Goal: Navigation & Orientation: Find specific page/section

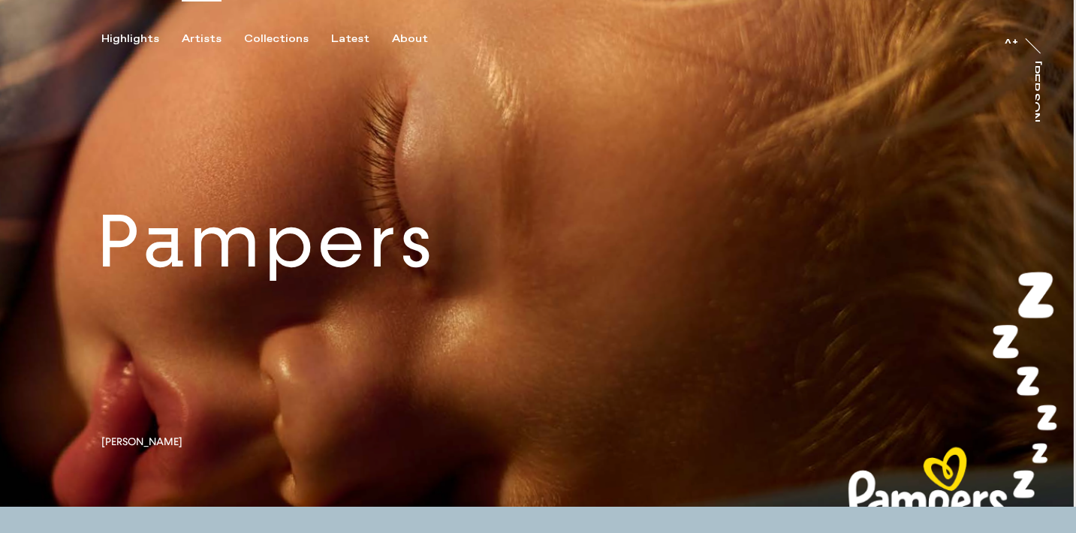
click at [201, 43] on div "Artists" at bounding box center [202, 39] width 40 height 14
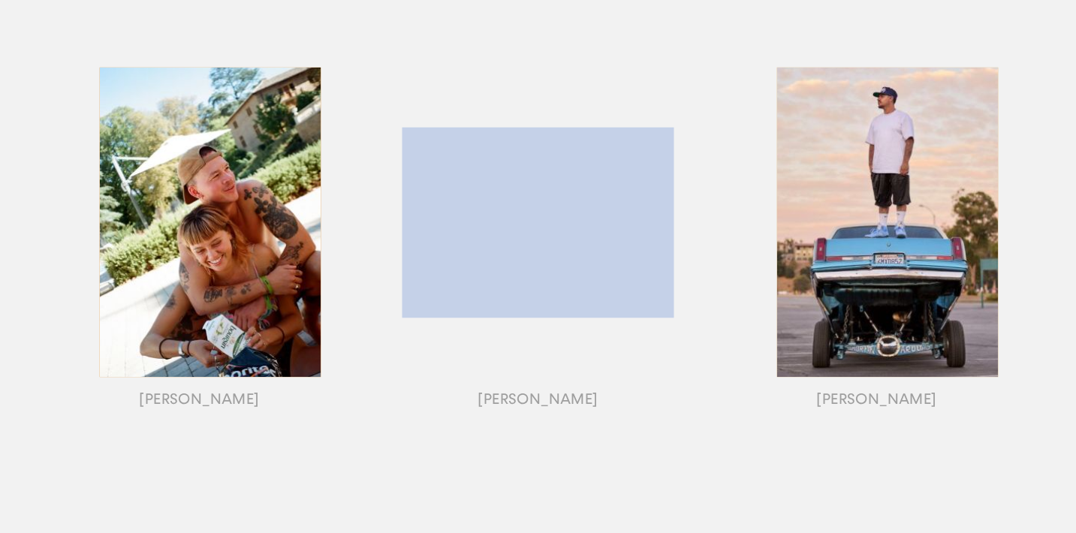
scroll to position [229, 0]
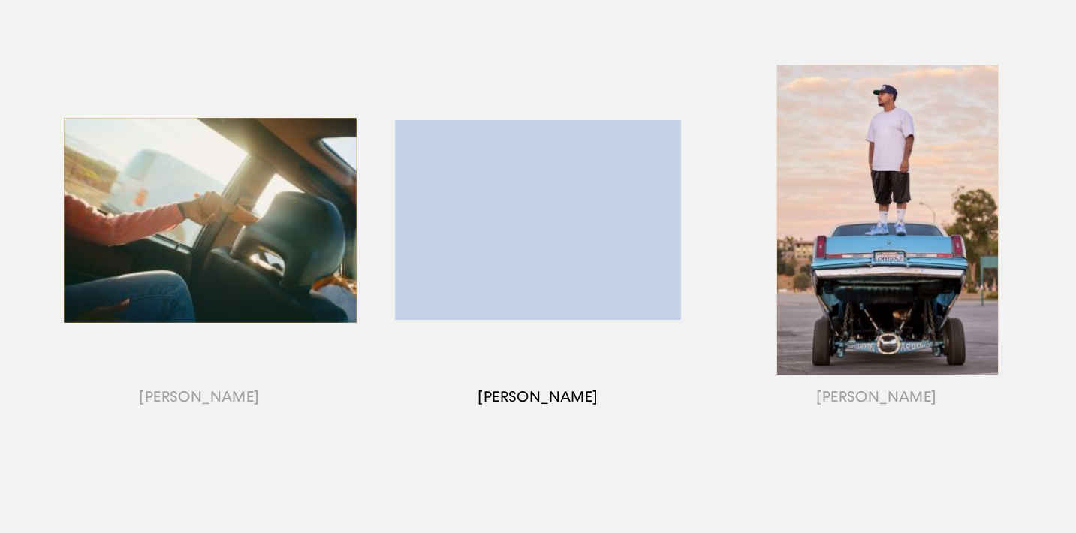
click at [525, 223] on div "button" at bounding box center [538, 239] width 339 height 469
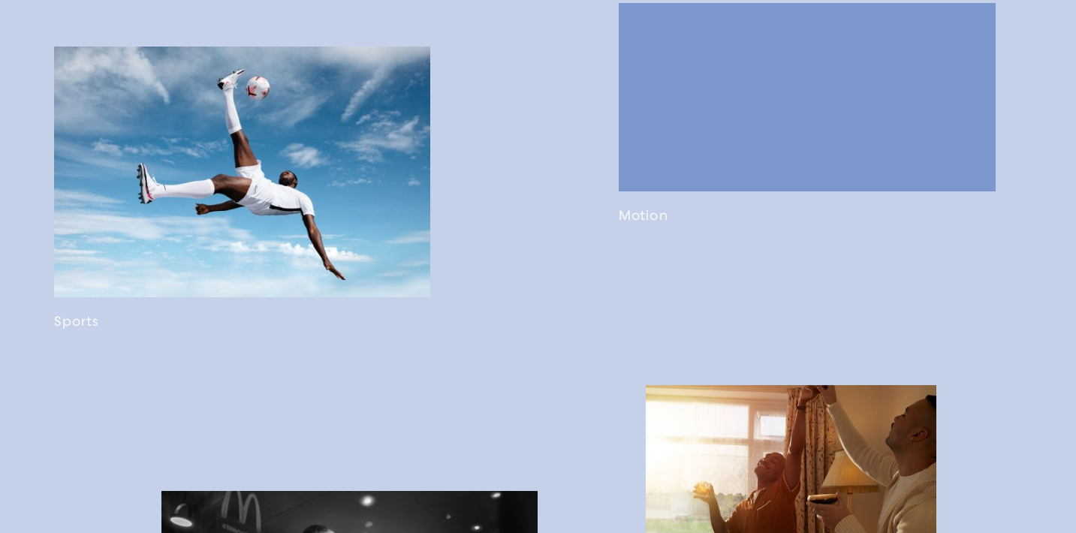
scroll to position [946, 0]
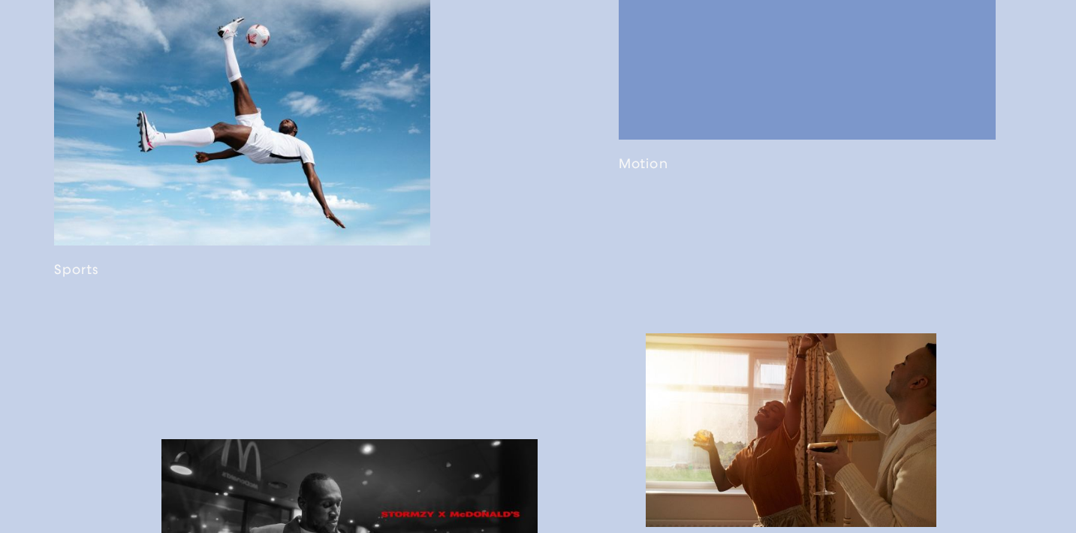
click at [362, 199] on link at bounding box center [242, 137] width 377 height 284
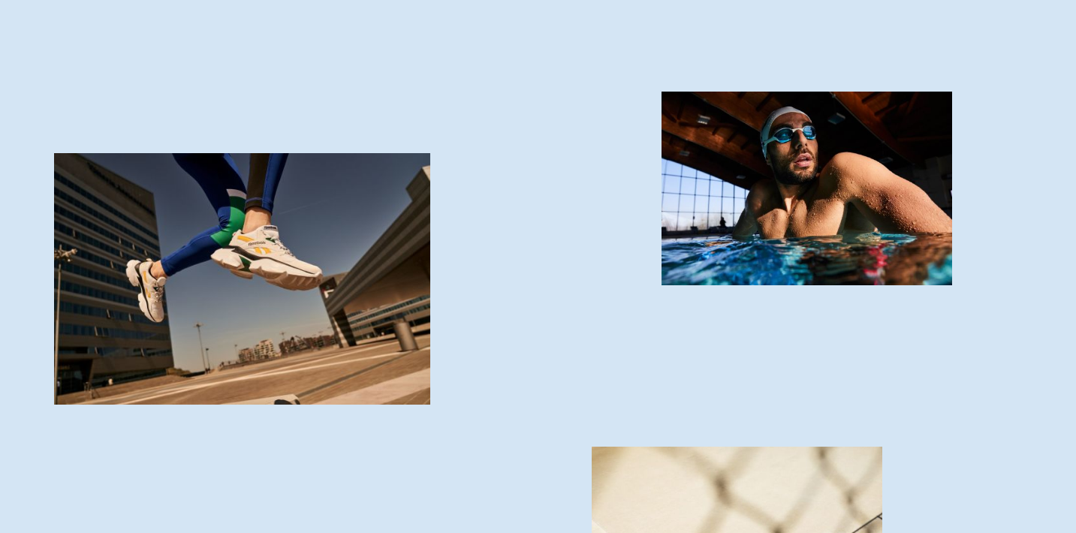
scroll to position [3045, 0]
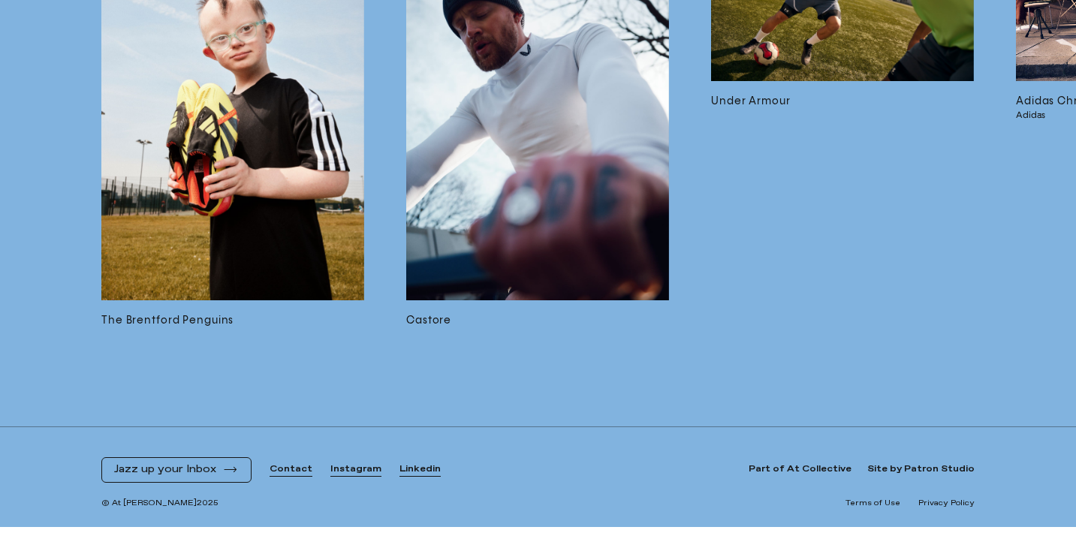
scroll to position [10754, 0]
